Goal: Find specific page/section: Find specific page/section

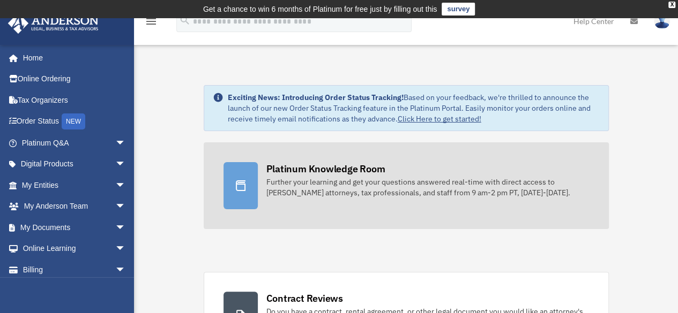
click at [276, 171] on div "Platinum Knowledge Room" at bounding box center [325, 168] width 119 height 13
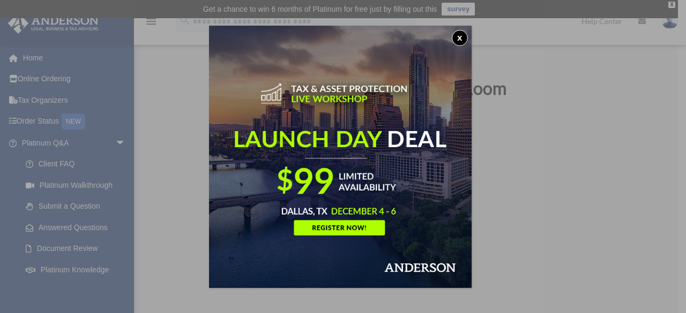
click at [462, 39] on button "x" at bounding box center [460, 38] width 16 height 16
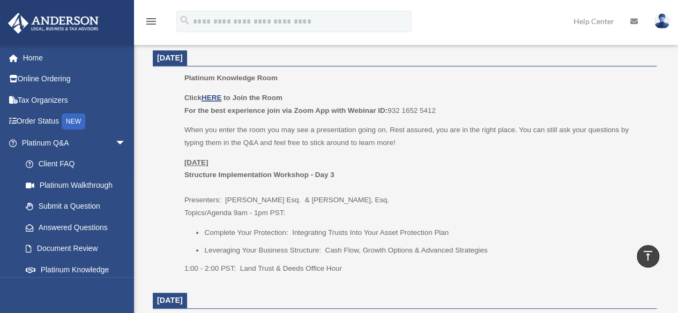
scroll to position [459, 0]
click at [216, 97] on u "HERE" at bounding box center [211, 99] width 20 height 8
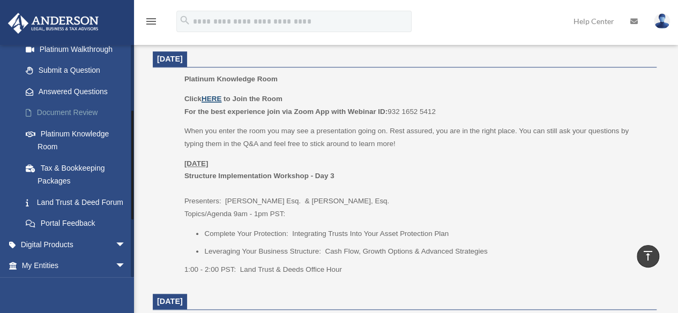
scroll to position [139, 0]
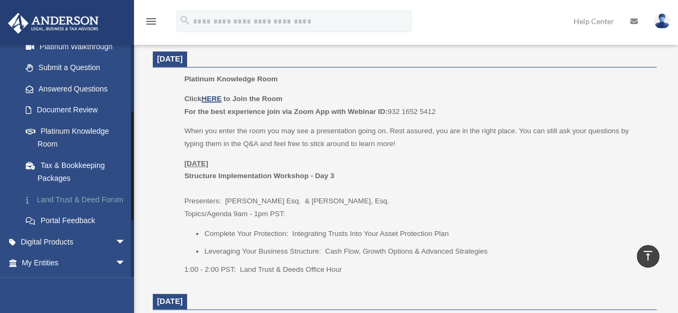
click at [46, 199] on link "Land Trust & Deed Forum" at bounding box center [78, 199] width 127 height 21
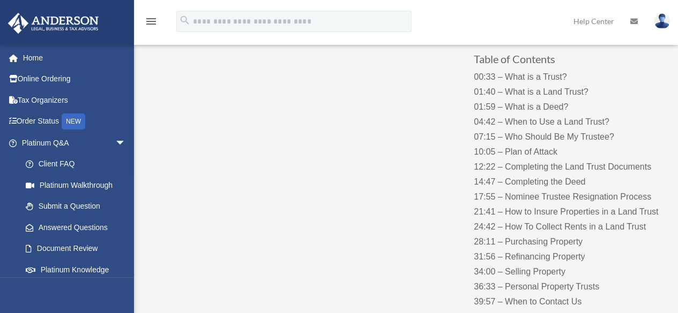
scroll to position [130, 0]
